Goal: Register for event/course

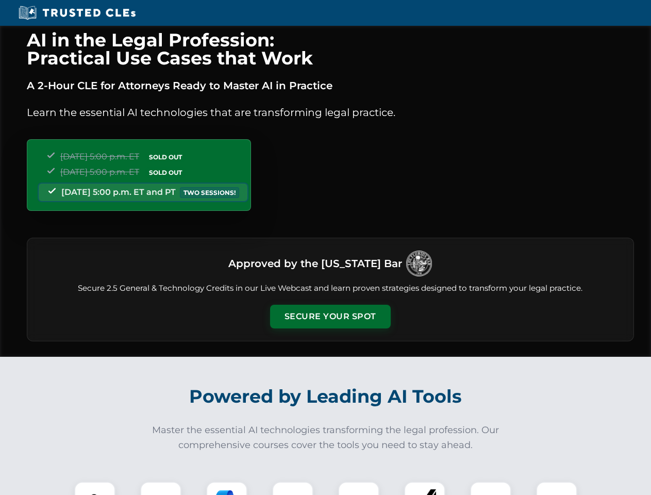
click at [330, 316] on button "Secure Your Spot" at bounding box center [330, 316] width 121 height 24
click at [95, 488] on img at bounding box center [95, 502] width 30 height 30
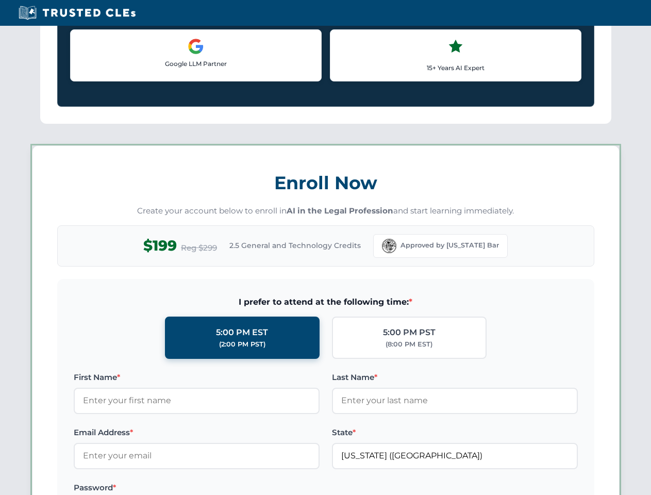
click at [227, 488] on label "Password *" at bounding box center [197, 487] width 246 height 12
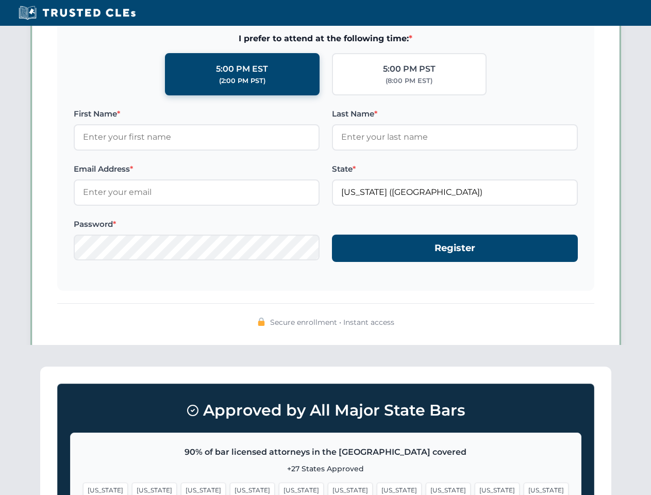
click at [474, 488] on span "[US_STATE]" at bounding box center [496, 489] width 45 height 15
